Goal: Check status: Check status

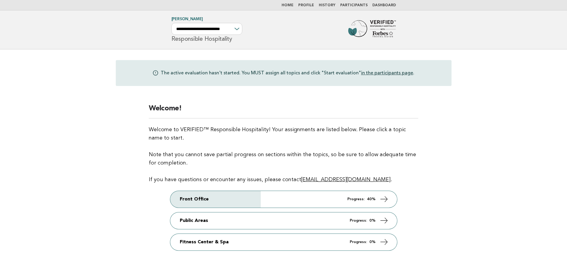
click at [364, 7] on link "Participants" at bounding box center [353, 6] width 27 height 4
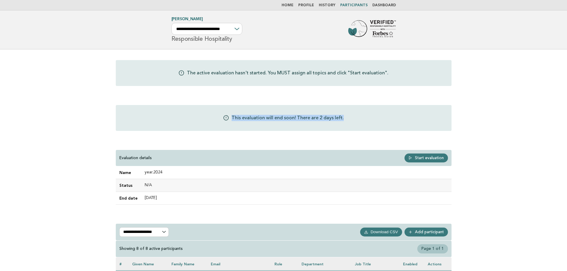
drag, startPoint x: 232, startPoint y: 116, endPoint x: 364, endPoint y: 118, distance: 132.2
click at [364, 118] on div "This evaluation will end soon! There are 2 days left." at bounding box center [284, 118] width 336 height 26
drag, startPoint x: 192, startPoint y: 71, endPoint x: 260, endPoint y: 73, distance: 68.2
click at [260, 73] on p "The active evaluation hasn't started. You MUST assign all topics and click "Sta…" at bounding box center [288, 73] width 202 height 7
drag, startPoint x: 281, startPoint y: 73, endPoint x: 338, endPoint y: 73, distance: 57.4
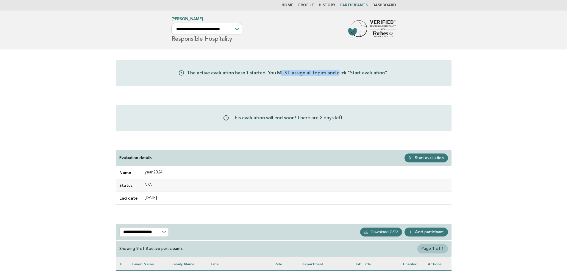
click at [338, 73] on p "The active evaluation hasn't started. You MUST assign all topics and click "Sta…" at bounding box center [288, 73] width 202 height 7
drag, startPoint x: 352, startPoint y: 74, endPoint x: 382, endPoint y: 72, distance: 30.1
click at [382, 72] on p "The active evaluation hasn't started. You MUST assign all topics and click "Sta…" at bounding box center [288, 73] width 202 height 7
drag, startPoint x: 230, startPoint y: 116, endPoint x: 332, endPoint y: 119, distance: 101.2
click at [332, 119] on div "This evaluation will end soon! There are 2 days left." at bounding box center [284, 118] width 336 height 26
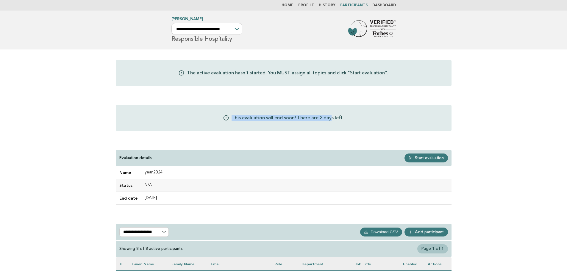
click at [332, 119] on p "This evaluation will end soon! There are 2 days left." at bounding box center [288, 118] width 112 height 7
click at [233, 31] on select "**********" at bounding box center [206, 29] width 71 height 12
click at [296, 57] on div "**********" at bounding box center [283, 269] width 345 height 441
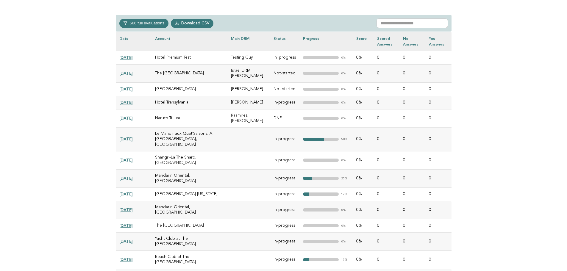
scroll to position [268, 0]
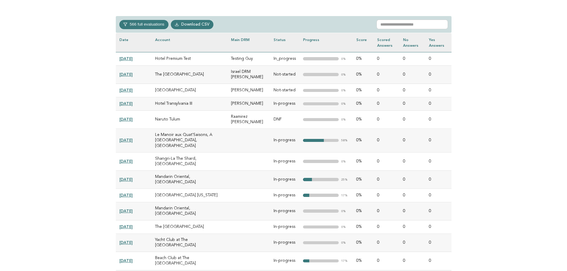
click at [132, 101] on link "[DATE]" at bounding box center [125, 103] width 13 height 5
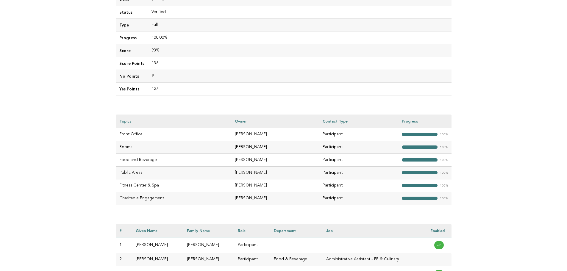
scroll to position [179, 0]
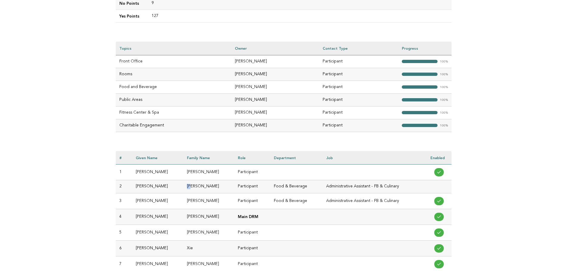
drag, startPoint x: 186, startPoint y: 186, endPoint x: 207, endPoint y: 188, distance: 21.5
click at [207, 188] on td "Xu" at bounding box center [208, 186] width 51 height 13
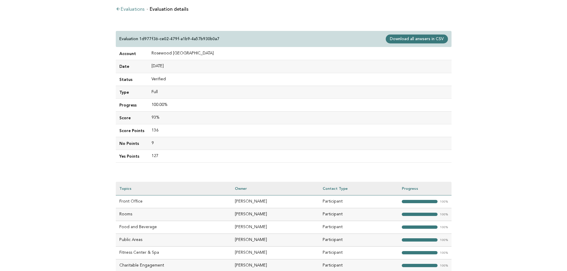
scroll to position [0, 0]
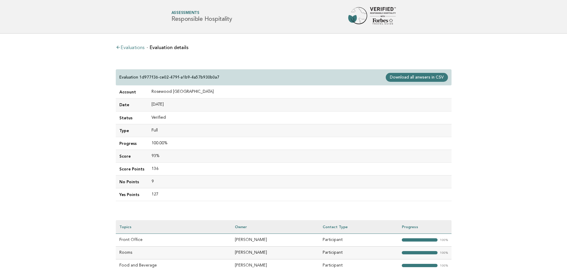
click at [135, 49] on link "Evaluations" at bounding box center [130, 48] width 29 height 5
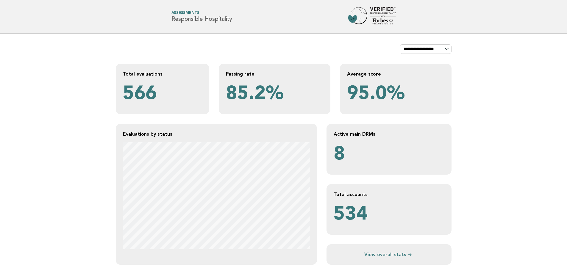
scroll to position [268, 0]
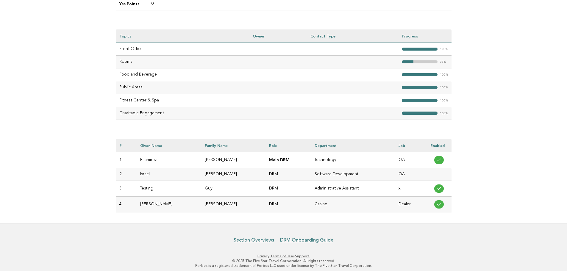
scroll to position [191, 0]
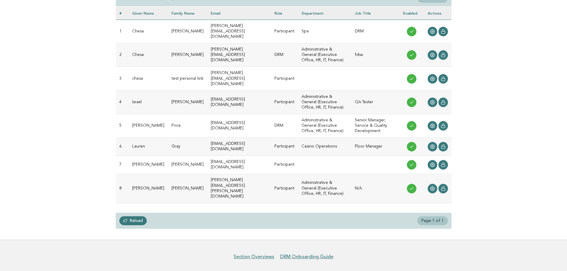
scroll to position [252, 0]
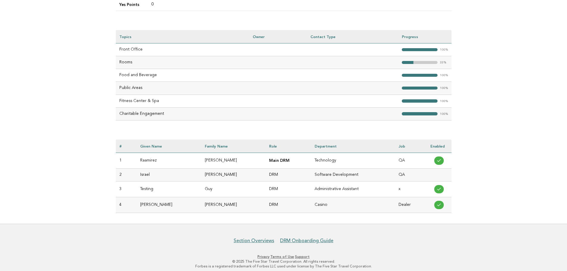
scroll to position [191, 0]
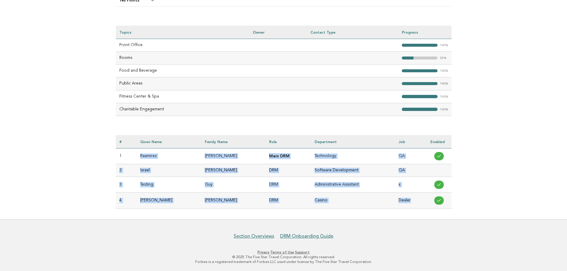
drag, startPoint x: 143, startPoint y: 157, endPoint x: 415, endPoint y: 202, distance: 275.5
click at [415, 202] on tbody "1 Raamirez Israel Ramirez Main DRM Technology QA 2 Israel Ramirez DRM Software …" at bounding box center [284, 179] width 336 height 60
click at [415, 202] on td "Dealer" at bounding box center [411, 201] width 32 height 16
drag, startPoint x: 415, startPoint y: 202, endPoint x: 115, endPoint y: 154, distance: 303.8
click at [115, 154] on div "Evaluations Evaluation details Evaluation b00d05fa-85ca-4523-8c07-ee422f75b037 …" at bounding box center [283, 31] width 345 height 377
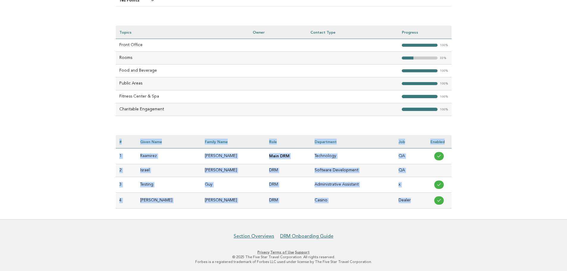
click at [115, 154] on div "Evaluations Evaluation details Evaluation b00d05fa-85ca-4523-8c07-ee422f75b037 …" at bounding box center [283, 31] width 345 height 377
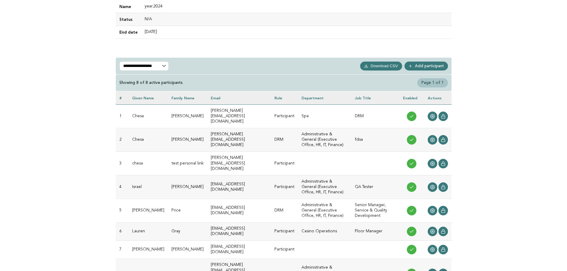
scroll to position [117, 0]
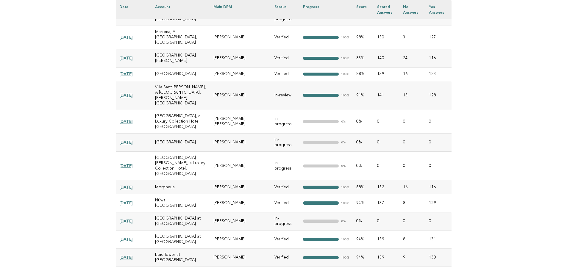
scroll to position [1667, 0]
